Goal: Find specific page/section: Find specific page/section

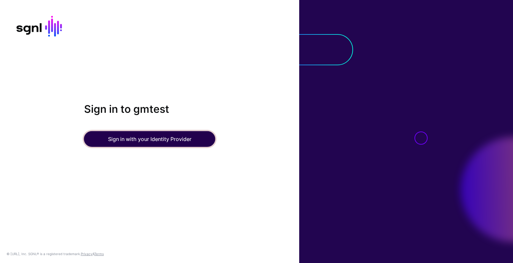
click at [134, 141] on button "Sign in with your Identity Provider" at bounding box center [149, 139] width 131 height 16
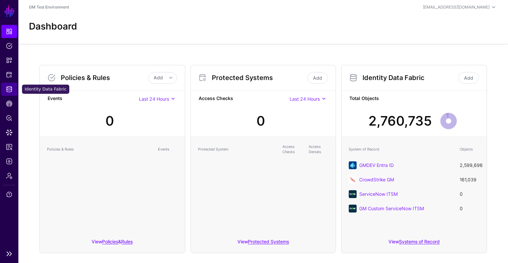
click at [10, 93] on link "Identity Data Fabric" at bounding box center [9, 89] width 16 height 13
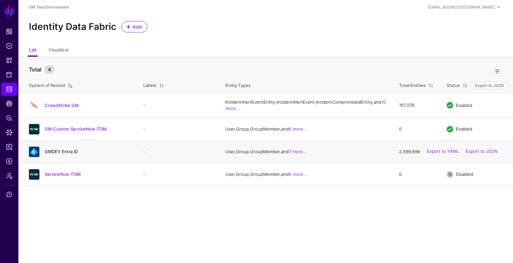
click at [57, 154] on link "GMDEV Entra ID" at bounding box center [61, 151] width 33 height 5
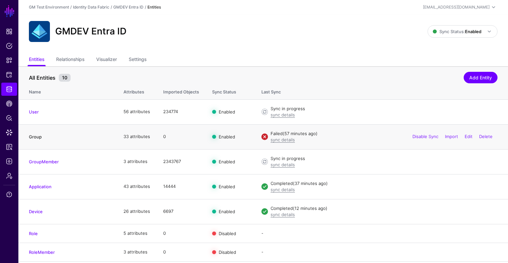
click at [35, 137] on link "Group" at bounding box center [35, 136] width 13 height 5
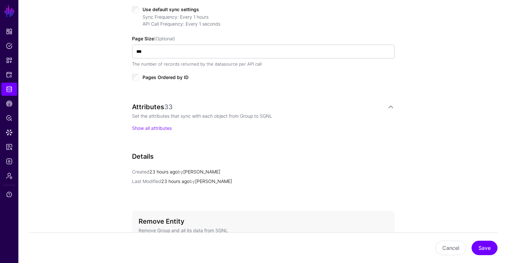
scroll to position [357, 0]
click at [162, 129] on link "Show all attributes" at bounding box center [152, 129] width 40 height 6
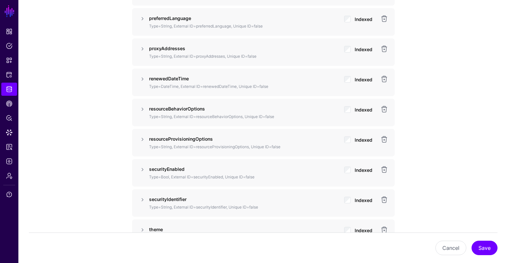
scroll to position [1303, 0]
